Goal: Transaction & Acquisition: Purchase product/service

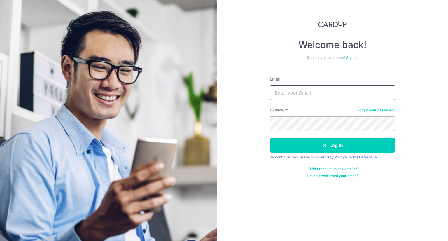
click at [284, 87] on input "Email" at bounding box center [332, 92] width 125 height 15
type input "serene_koh@hotmail.com"
click at [270, 138] on button "Log in" at bounding box center [332, 145] width 125 height 15
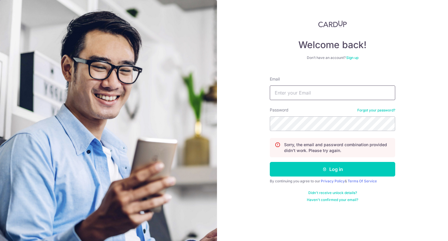
click at [336, 85] on input "Email" at bounding box center [332, 92] width 125 height 15
type input "serene_koh@hotmail.com"
click at [270, 162] on button "Log in" at bounding box center [332, 169] width 125 height 15
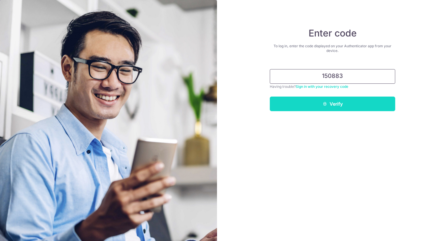
type input "150883"
click at [371, 101] on button "Verify" at bounding box center [332, 104] width 125 height 15
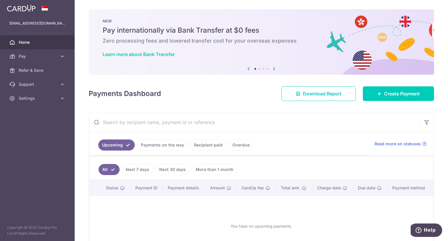
scroll to position [29, 0]
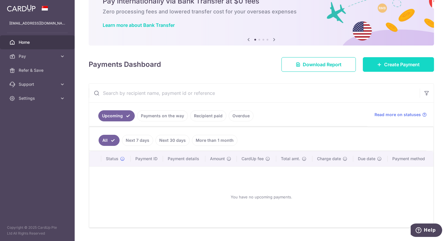
click at [394, 60] on link "Create Payment" at bounding box center [398, 64] width 71 height 15
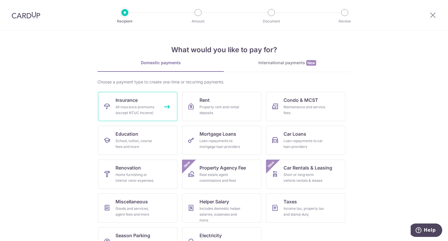
click at [149, 107] on div "All insurance premiums (except NTUC Income)" at bounding box center [137, 110] width 42 height 12
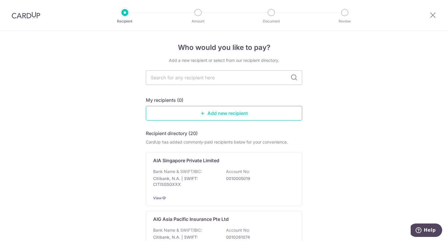
scroll to position [29, 0]
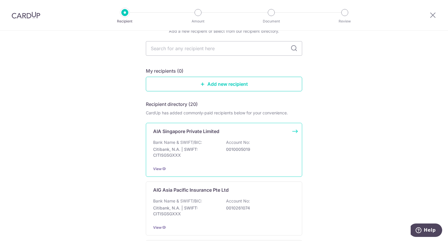
click at [253, 166] on div "View" at bounding box center [224, 169] width 142 height 6
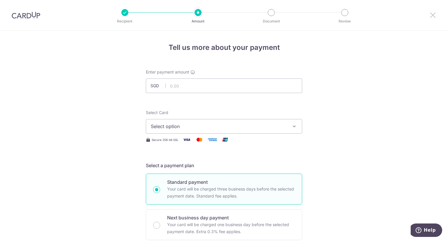
click at [432, 12] on icon at bounding box center [432, 14] width 7 height 7
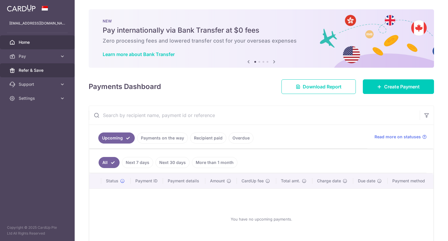
click at [47, 67] on link "Refer & Save" at bounding box center [37, 70] width 75 height 14
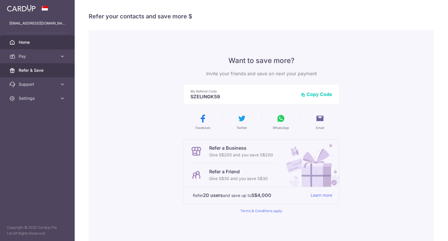
click at [50, 45] on link "Home" at bounding box center [37, 42] width 75 height 14
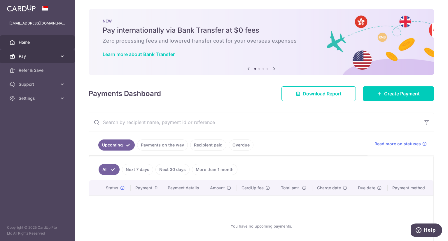
click at [55, 57] on span "Pay" at bounding box center [38, 56] width 39 height 6
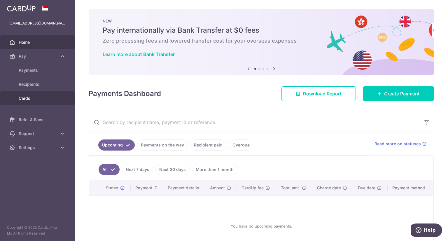
click at [23, 97] on span "Cards" at bounding box center [38, 98] width 39 height 6
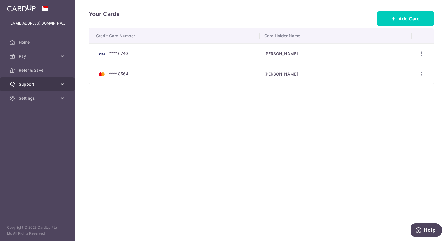
click at [60, 87] on icon at bounding box center [63, 84] width 6 height 6
click at [61, 101] on icon at bounding box center [63, 98] width 6 height 6
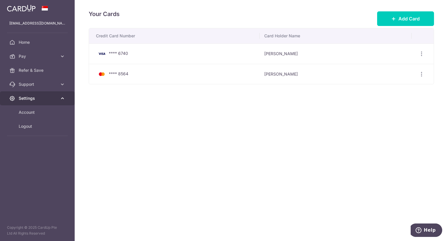
click at [61, 101] on icon at bounding box center [63, 98] width 6 height 6
click at [153, 69] on td "**** 8564" at bounding box center [174, 74] width 171 height 20
click at [424, 73] on div "View/Edit Delete" at bounding box center [421, 74] width 11 height 11
click at [425, 73] on div "View/Edit Delete" at bounding box center [421, 74] width 11 height 11
click at [422, 74] on icon "button" at bounding box center [422, 74] width 6 height 6
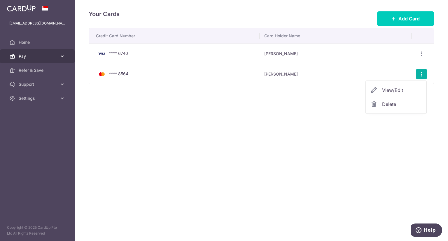
click at [49, 56] on span "Pay" at bounding box center [38, 56] width 39 height 6
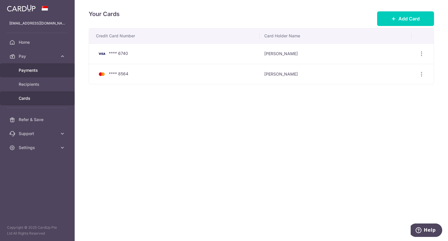
click at [36, 72] on span "Payments" at bounding box center [38, 70] width 39 height 6
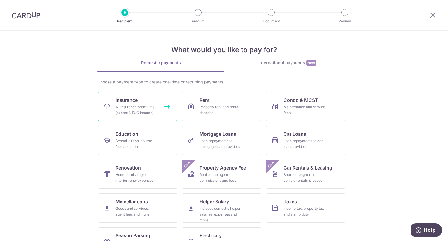
click at [136, 100] on span "Insurance" at bounding box center [127, 100] width 22 height 7
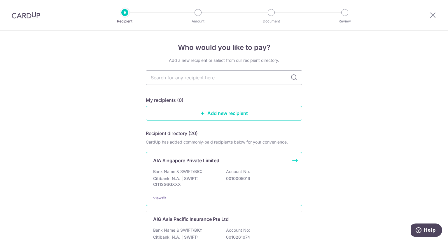
click at [238, 193] on div "AIA Singapore Private Limited Bank Name & SWIFT/BIC: Citibank, N.A. | SWIFT: CI…" at bounding box center [224, 179] width 156 height 54
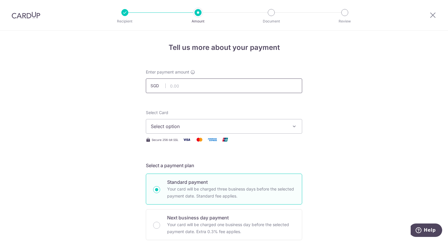
click at [201, 85] on input "text" at bounding box center [224, 85] width 156 height 15
type input "5,114.21"
click at [295, 125] on icon "button" at bounding box center [294, 126] width 6 height 6
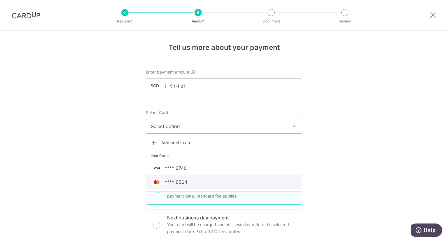
click at [264, 183] on span "**** 8564" at bounding box center [224, 182] width 146 height 7
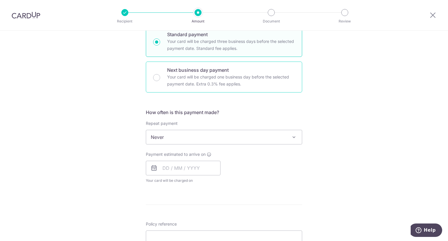
scroll to position [146, 0]
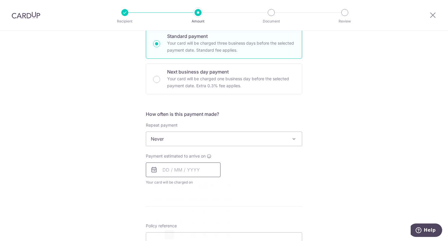
click at [205, 167] on input "text" at bounding box center [183, 169] width 75 height 15
click at [170, 230] on link "13" at bounding box center [169, 234] width 9 height 9
type input "[DATE]"
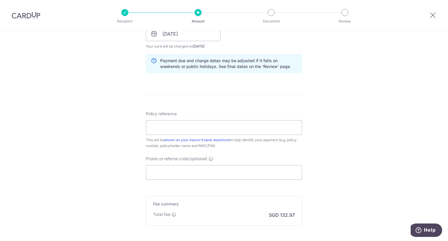
scroll to position [292, 0]
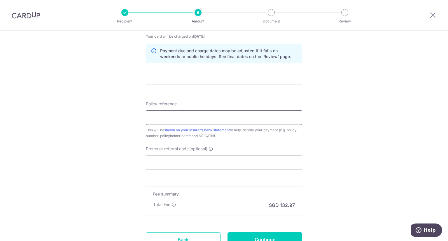
click at [237, 118] on input "Policy reference" at bounding box center [224, 117] width 156 height 15
type input "L548194009"
click at [209, 115] on input "L548194009" at bounding box center [224, 117] width 156 height 15
click at [226, 162] on input "Promo or referral code (optional)" at bounding box center [224, 162] width 156 height 15
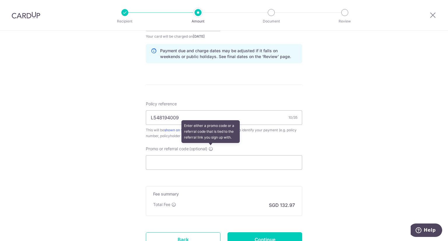
click at [211, 148] on icon at bounding box center [211, 148] width 5 height 5
click at [211, 155] on input "Promo or referral code (optional) Enter either a promo code or a referral code …" at bounding box center [224, 162] width 156 height 15
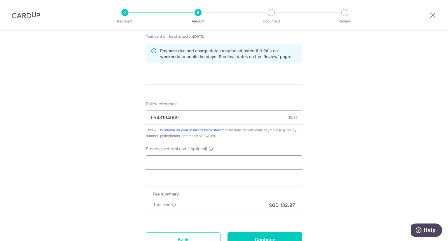
paste input "OFF225"
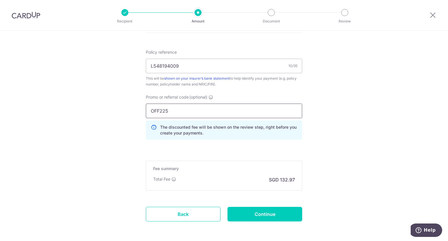
scroll to position [350, 0]
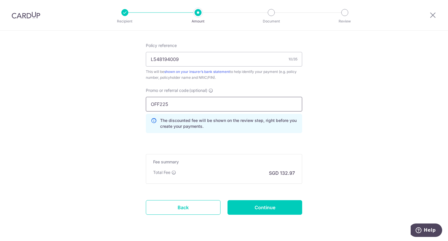
type input "OFF225"
click at [253, 108] on input "OFF225" at bounding box center [224, 104] width 156 height 15
click at [264, 202] on input "Continue" at bounding box center [265, 207] width 75 height 15
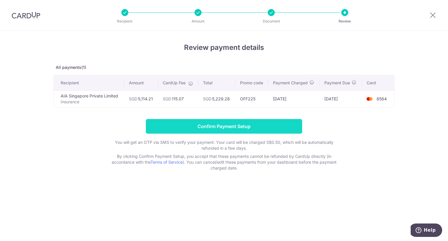
click at [248, 126] on input "Confirm Payment Setup" at bounding box center [224, 126] width 156 height 15
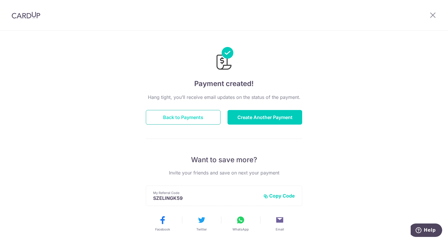
click at [193, 119] on button "Back to Payments" at bounding box center [183, 117] width 75 height 15
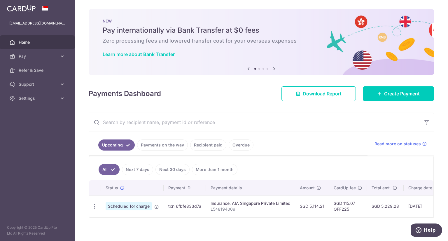
scroll to position [6, 0]
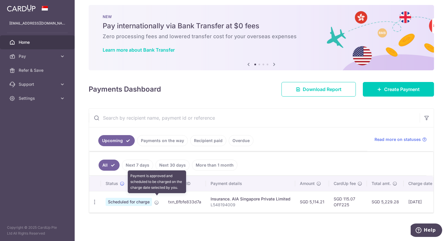
click at [155, 200] on icon at bounding box center [156, 202] width 5 height 5
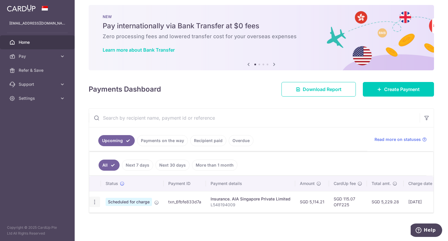
click at [96, 199] on icon "button" at bounding box center [95, 202] width 6 height 6
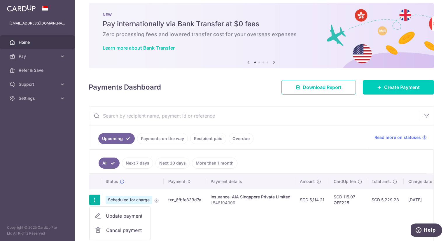
scroll to position [36, 0]
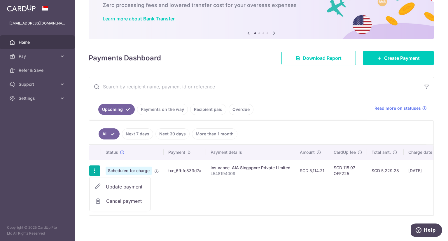
click at [176, 186] on div "Status Payment ID Payment details Amount CardUp fee Total amt. Charge date Due …" at bounding box center [261, 180] width 344 height 70
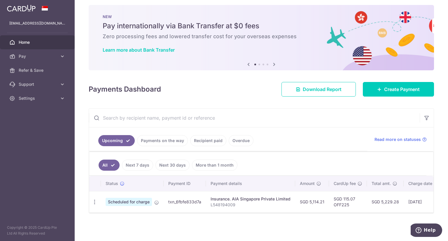
scroll to position [6, 0]
click at [384, 86] on span "Create Payment" at bounding box center [402, 89] width 36 height 7
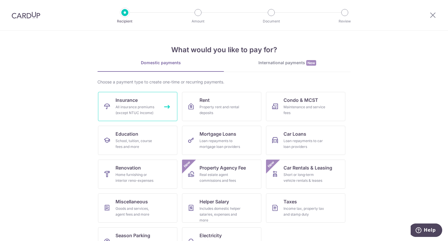
click at [140, 102] on link "Insurance All insurance premiums (except NTUC Income)" at bounding box center [137, 106] width 79 height 29
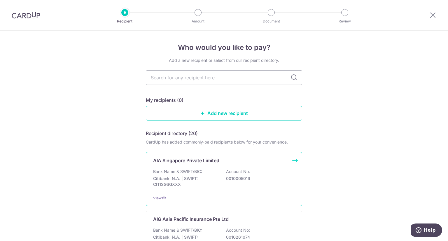
click at [187, 178] on p "Citibank, N.A. | SWIFT: CITISGSGXXX" at bounding box center [185, 182] width 65 height 12
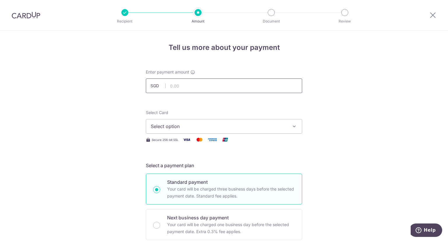
click at [207, 88] on input "text" at bounding box center [224, 85] width 156 height 15
type input "1,639.81"
click at [85, 19] on header "Recipient Amount Document Review" at bounding box center [224, 15] width 448 height 31
click at [432, 17] on icon at bounding box center [432, 14] width 7 height 7
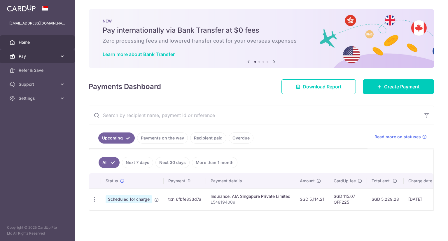
click at [56, 55] on span "Pay" at bounding box center [38, 56] width 39 height 6
click at [54, 56] on span "Pay" at bounding box center [38, 56] width 39 height 6
click at [134, 200] on span "Scheduled for charge" at bounding box center [129, 199] width 46 height 8
click at [263, 200] on p "L548194009" at bounding box center [251, 202] width 80 height 6
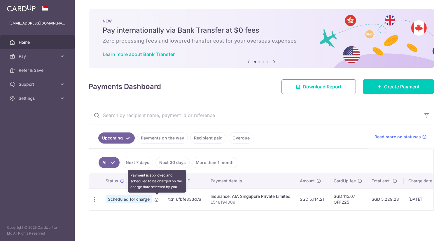
click at [157, 197] on icon at bounding box center [156, 199] width 5 height 5
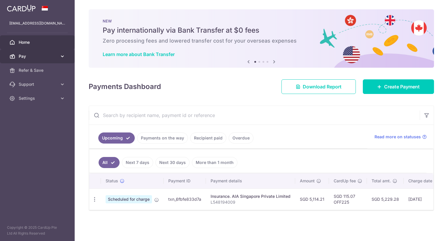
click at [42, 56] on span "Pay" at bounding box center [38, 56] width 39 height 6
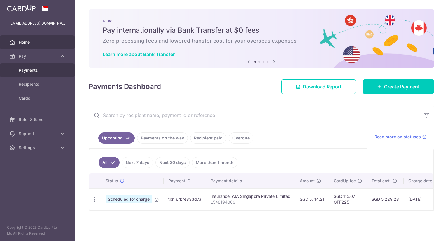
click at [40, 68] on span "Payments" at bounding box center [38, 70] width 39 height 6
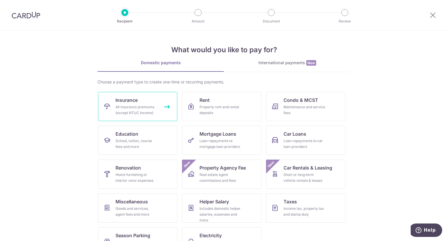
click at [140, 106] on div "All insurance premiums (except NTUC Income)" at bounding box center [137, 110] width 42 height 12
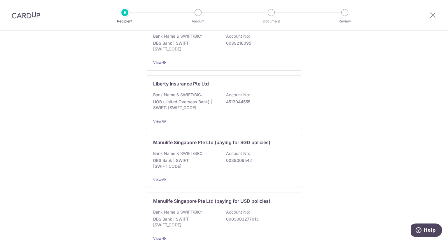
scroll to position [554, 0]
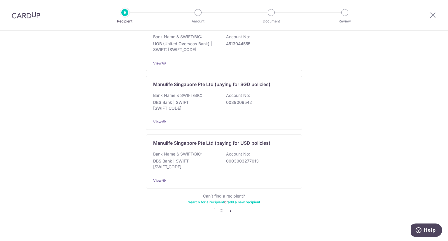
click at [228, 207] on link "pager" at bounding box center [230, 210] width 7 height 7
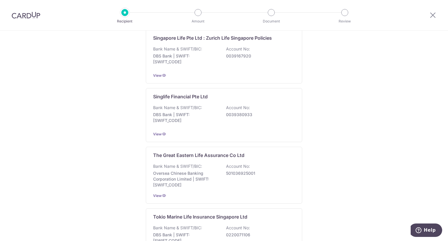
scroll to position [525, 0]
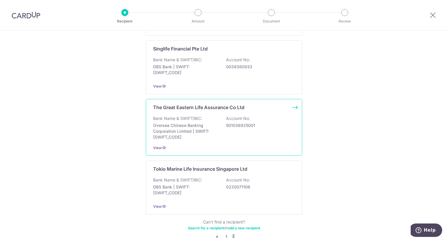
click at [229, 132] on div "Bank Name & SWIFT/BIC: Oversea Chinese Banking Corporation Limited | SWIFT: OCB…" at bounding box center [224, 128] width 142 height 25
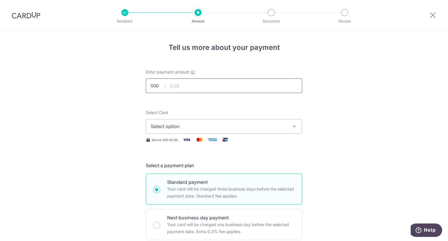
click at [224, 83] on input "text" at bounding box center [224, 85] width 156 height 15
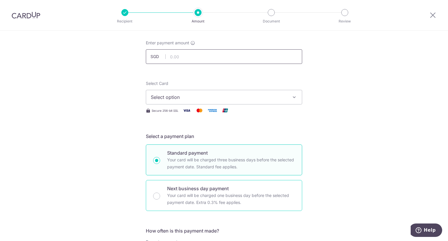
scroll to position [29, 0]
type input "1,000.00"
click at [207, 108] on div "Select Card Select option Add credit card Your Cards **** 6740 **** 8564 Secure…" at bounding box center [224, 98] width 156 height 34
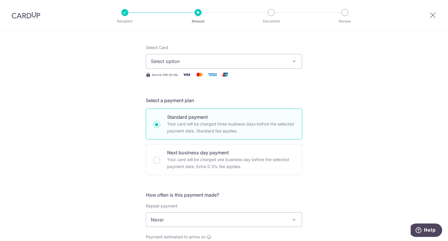
scroll to position [175, 0]
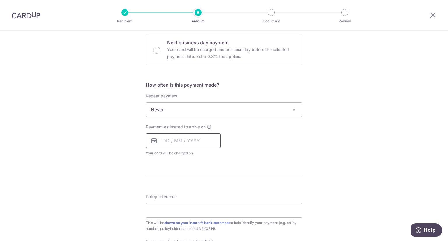
click at [191, 137] on input "text" at bounding box center [183, 140] width 75 height 15
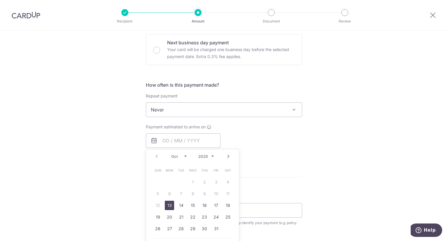
click at [169, 206] on link "13" at bounding box center [169, 205] width 9 height 9
type input "[DATE]"
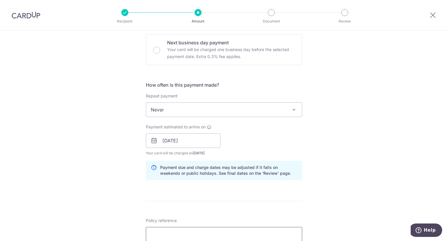
click at [174, 228] on input "Policy reference" at bounding box center [224, 234] width 156 height 15
type input "0208374158"
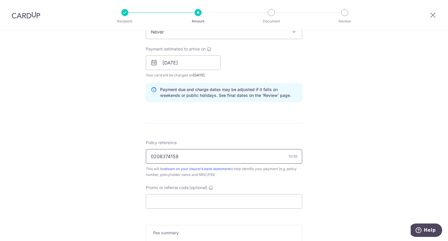
scroll to position [321, 0]
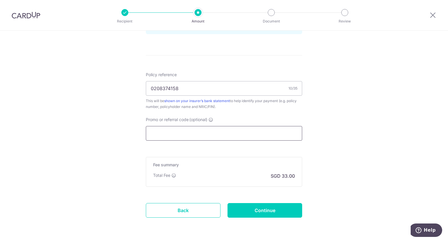
click at [186, 134] on input "Promo or referral code (optional)" at bounding box center [224, 133] width 156 height 15
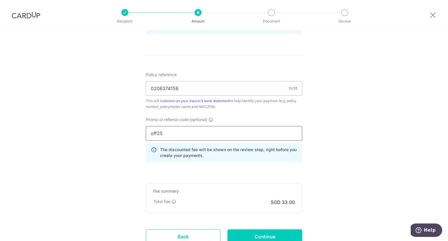
type input "off25"
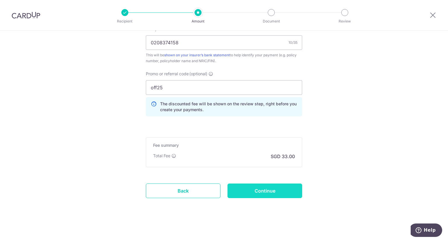
click at [284, 183] on input "Continue" at bounding box center [265, 190] width 75 height 15
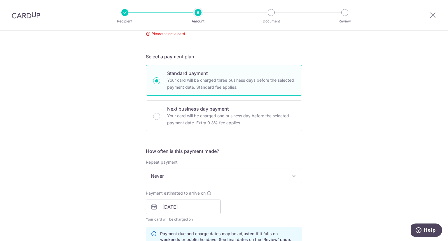
scroll to position [27, 0]
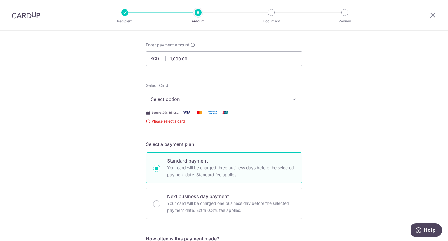
click at [216, 98] on span "Select option" at bounding box center [219, 99] width 136 height 7
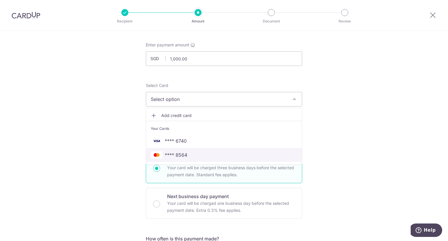
click at [194, 151] on span "**** 8564" at bounding box center [224, 154] width 146 height 7
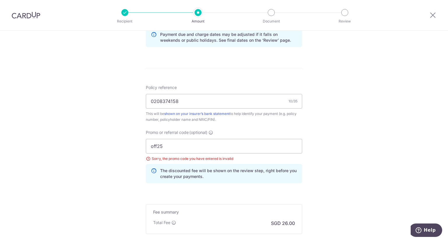
scroll to position [319, 0]
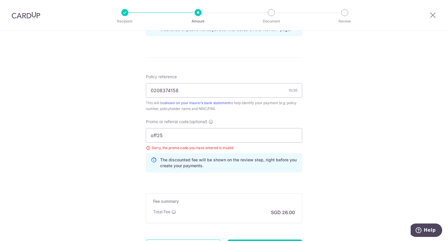
click at [47, 18] on div at bounding box center [26, 15] width 52 height 30
click at [28, 13] on img at bounding box center [26, 15] width 29 height 7
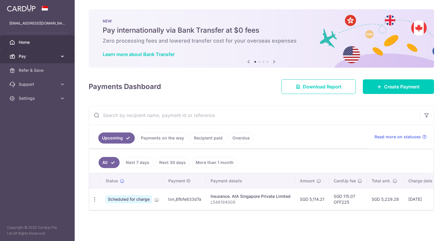
click at [35, 59] on span "Pay" at bounding box center [38, 56] width 39 height 6
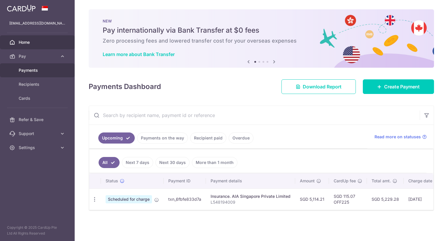
click at [33, 69] on span "Payments" at bounding box center [38, 70] width 39 height 6
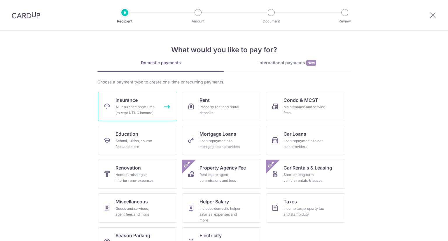
click at [120, 97] on span "Insurance" at bounding box center [127, 100] width 22 height 7
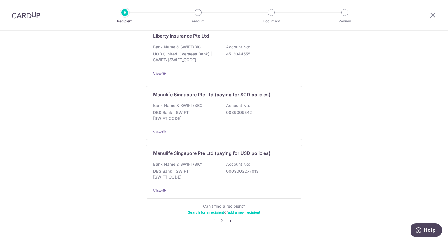
scroll to position [554, 0]
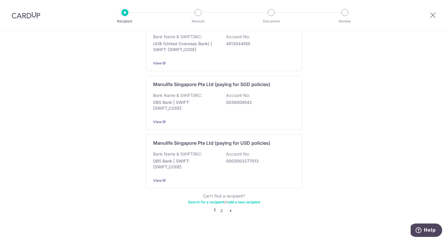
click at [228, 208] on icon "pager" at bounding box center [230, 210] width 5 height 5
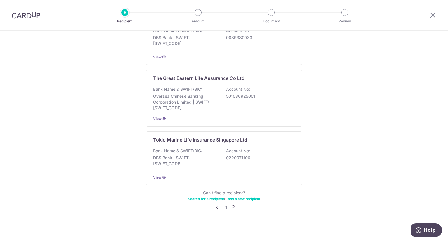
scroll to position [557, 0]
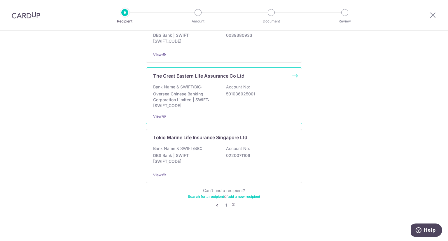
click at [220, 103] on div "Bank Name & SWIFT/BIC: Oversea Chinese Banking Corporation Limited | SWIFT: OCB…" at bounding box center [224, 96] width 142 height 25
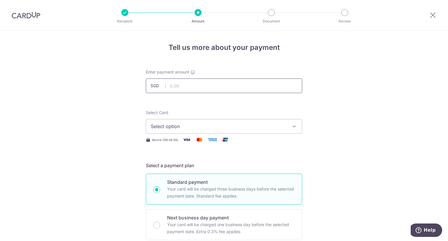
click at [195, 85] on input "text" at bounding box center [224, 85] width 156 height 15
paste input "0216016521"
type input "0216016521"
click at [193, 130] on button "Select option" at bounding box center [224, 126] width 156 height 15
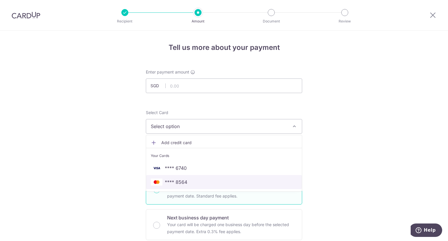
click at [187, 180] on span "**** 8564" at bounding box center [224, 182] width 146 height 7
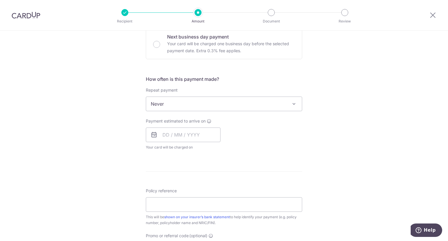
scroll to position [317, 0]
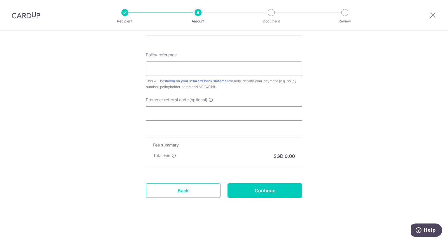
click at [193, 117] on input "Promo or referral code (optional)" at bounding box center [224, 113] width 156 height 15
click at [162, 67] on input "Policy reference" at bounding box center [224, 68] width 156 height 15
paste input "0216016521"
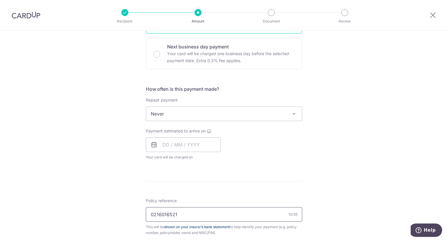
scroll to position [0, 0]
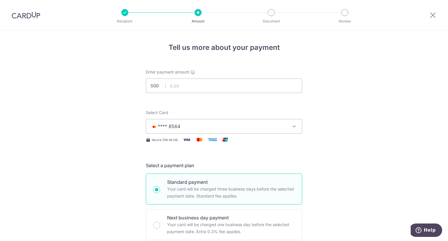
type input "0216016521"
click at [207, 82] on input "text" at bounding box center [224, 85] width 156 height 15
type input "956.29"
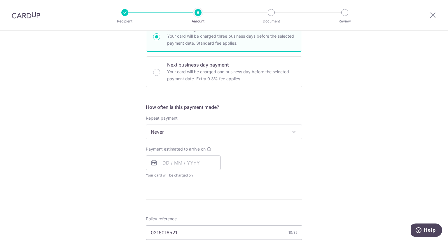
scroll to position [175, 0]
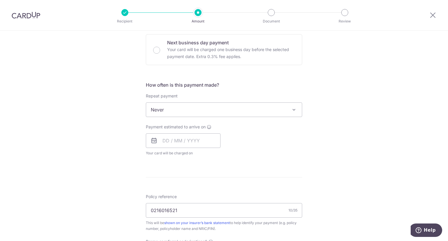
click at [213, 107] on span "Never" at bounding box center [224, 110] width 156 height 14
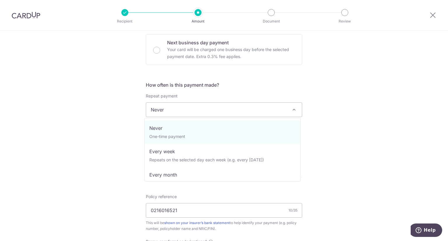
click at [213, 107] on span "Never" at bounding box center [224, 110] width 156 height 14
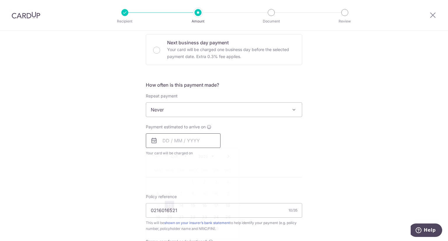
click at [201, 135] on input "text" at bounding box center [183, 140] width 75 height 15
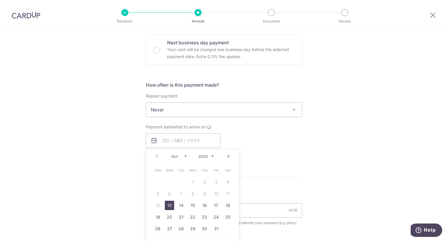
click at [170, 206] on link "13" at bounding box center [169, 205] width 9 height 9
type input "[DATE]"
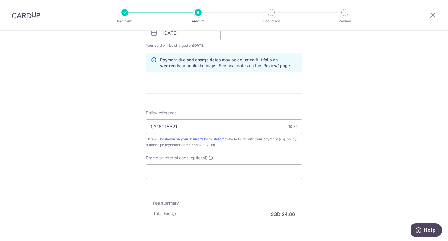
scroll to position [341, 0]
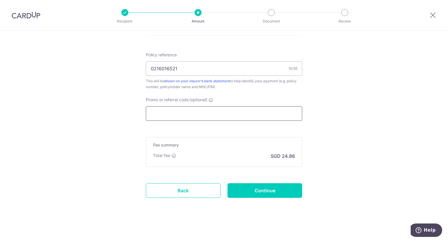
click at [213, 111] on input "Promo or referral code (optional)" at bounding box center [224, 113] width 156 height 15
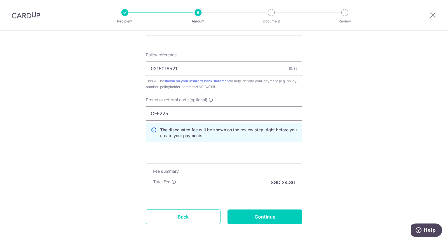
type input "OFF225"
click at [256, 214] on input "Continue" at bounding box center [265, 216] width 75 height 15
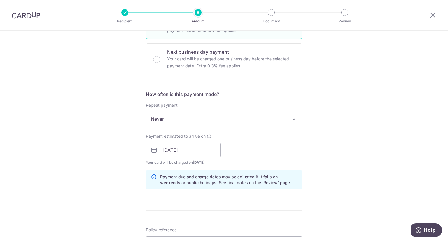
scroll to position [57, 0]
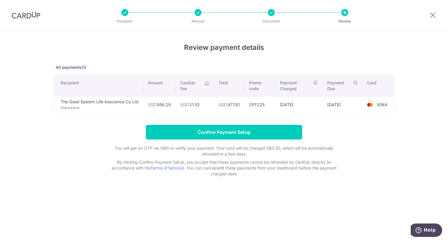
click at [329, 193] on div "Review payment details All payments(1) Recipient Amount CardUp Fee Total Promo …" at bounding box center [224, 136] width 448 height 210
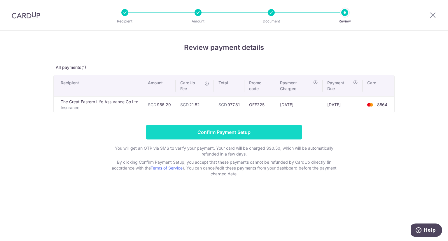
click at [284, 129] on input "Confirm Payment Setup" at bounding box center [224, 132] width 156 height 15
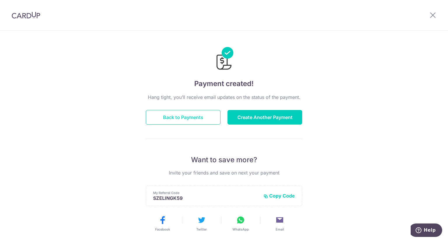
click at [200, 119] on button "Back to Payments" at bounding box center [183, 117] width 75 height 15
